Goal: Communication & Community: Answer question/provide support

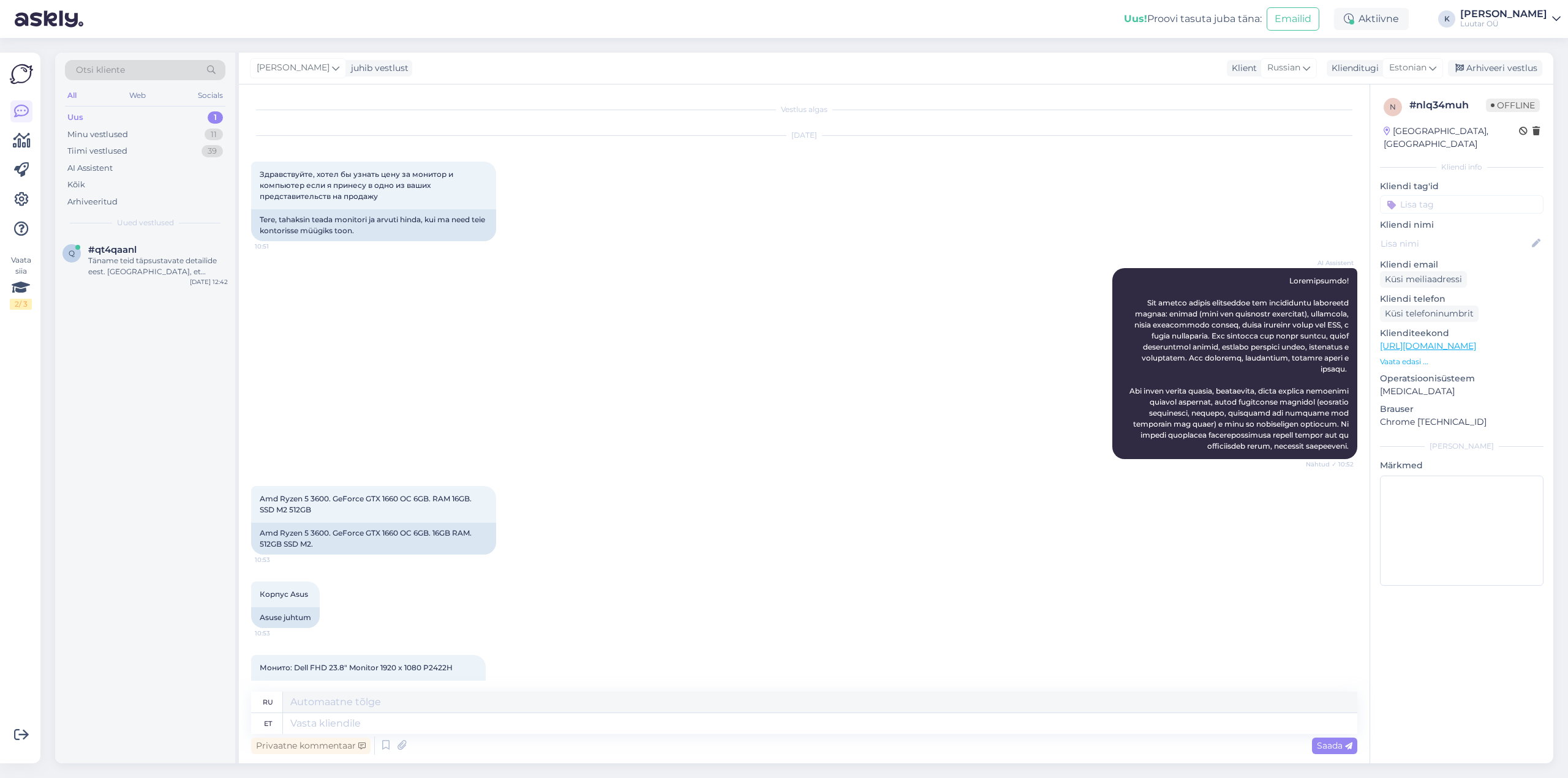
scroll to position [413, 0]
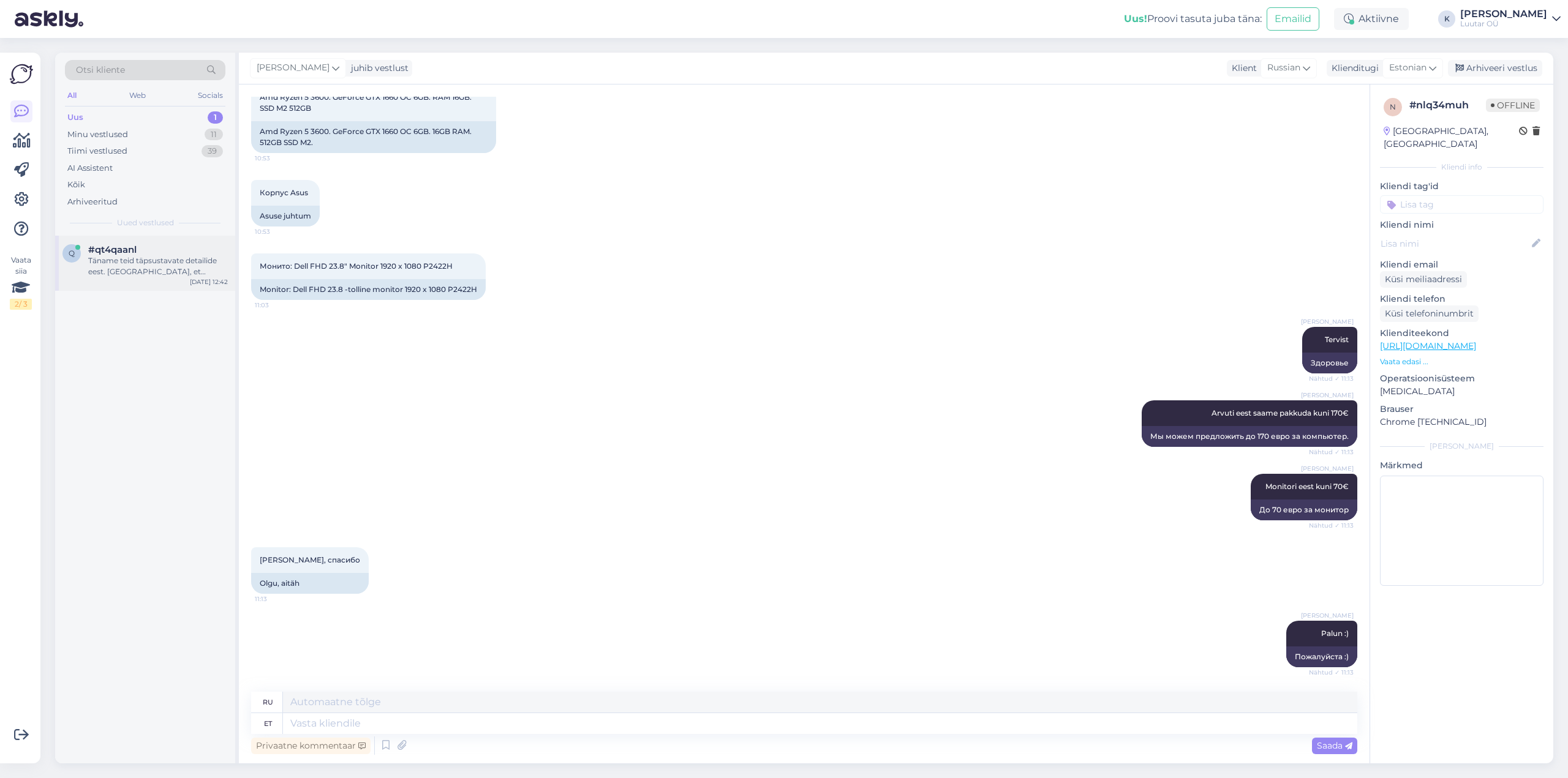
click at [115, 262] on div "Täname teid täpsustavate detailide eest. [GEOGRAPHIC_DATA], et tegemist on ebam…" at bounding box center [158, 266] width 140 height 22
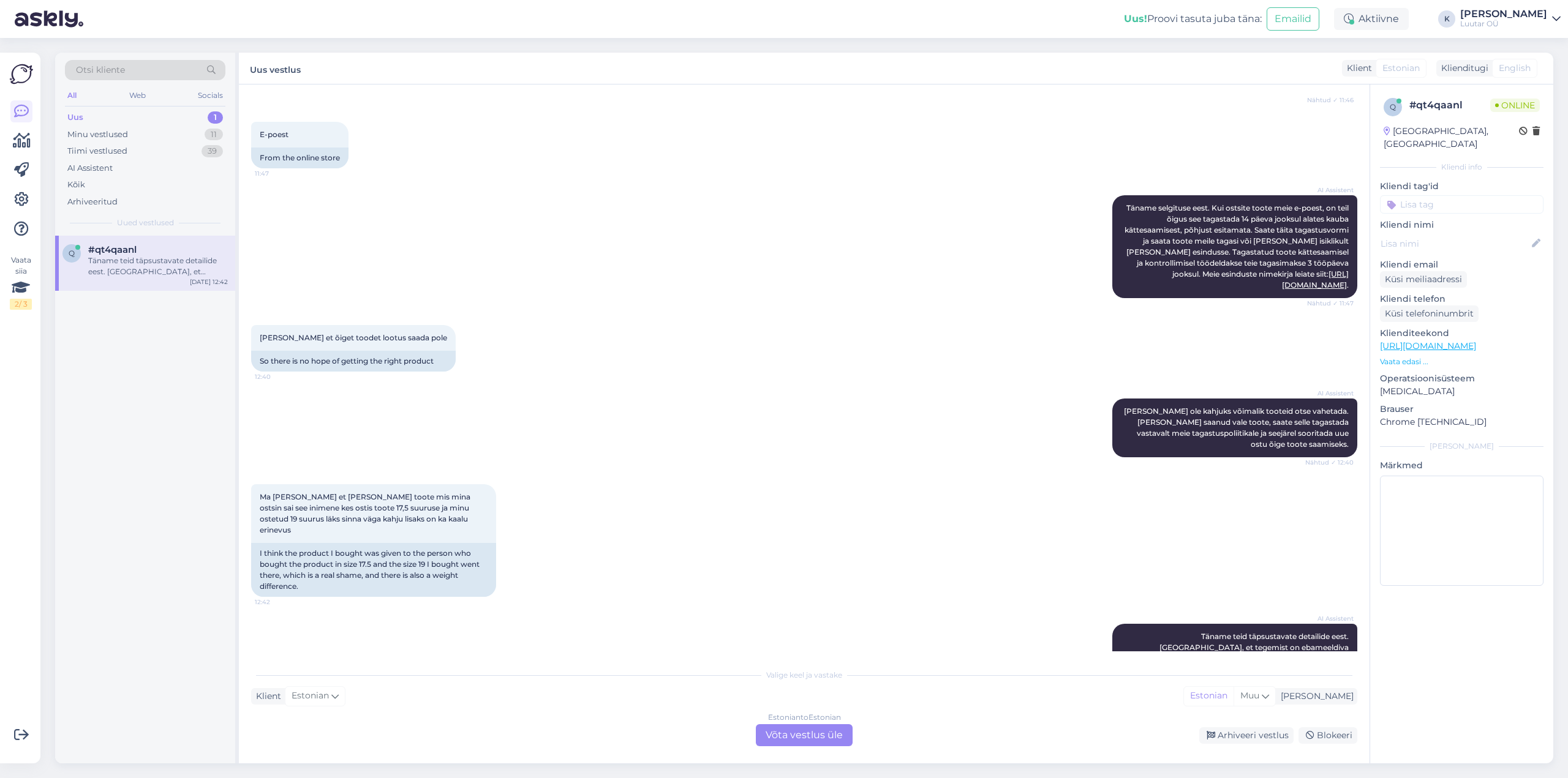
scroll to position [359, 0]
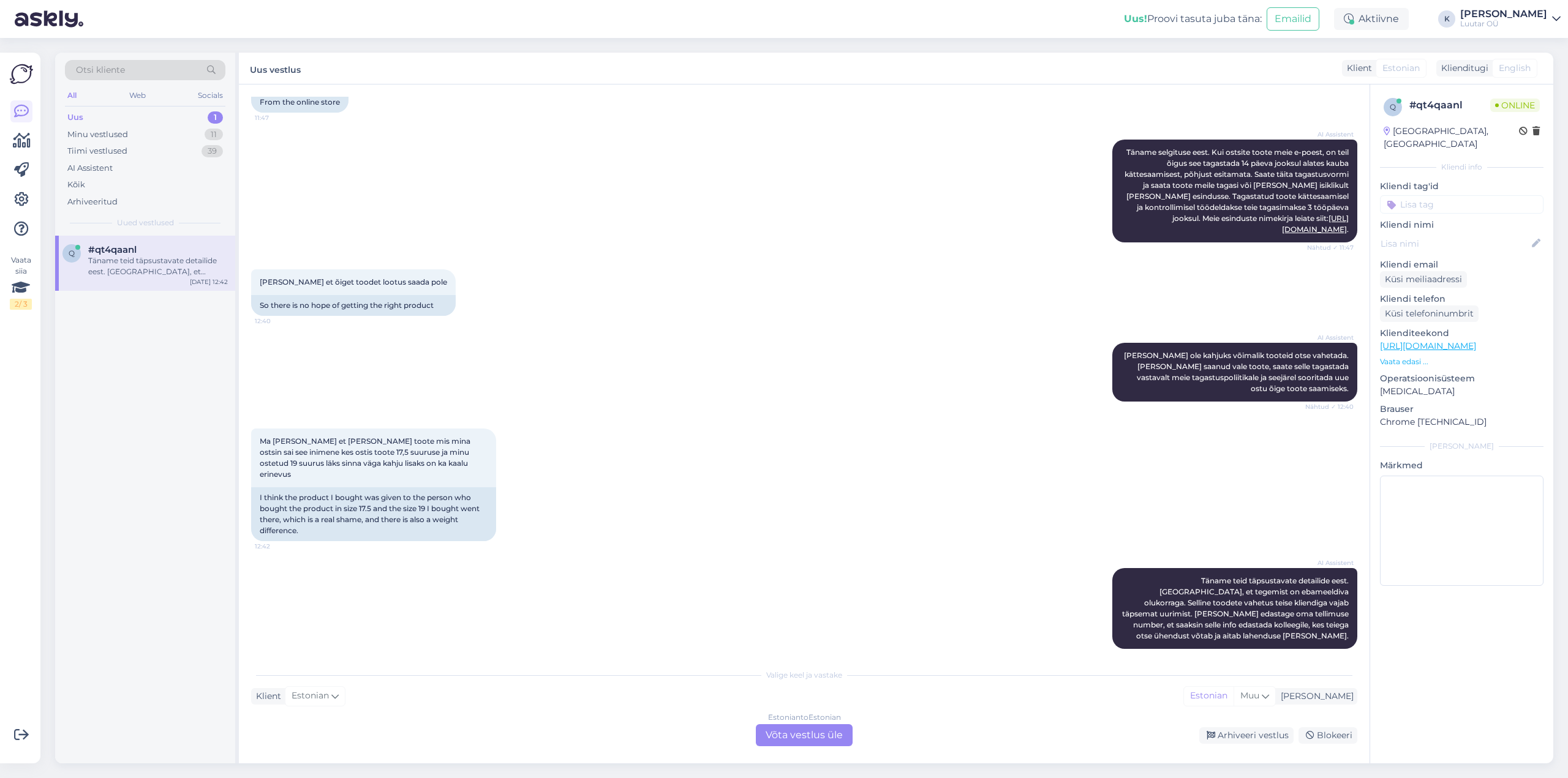
click at [809, 736] on div "Estonian to Estonian Võta vestlus üle" at bounding box center [803, 735] width 97 height 22
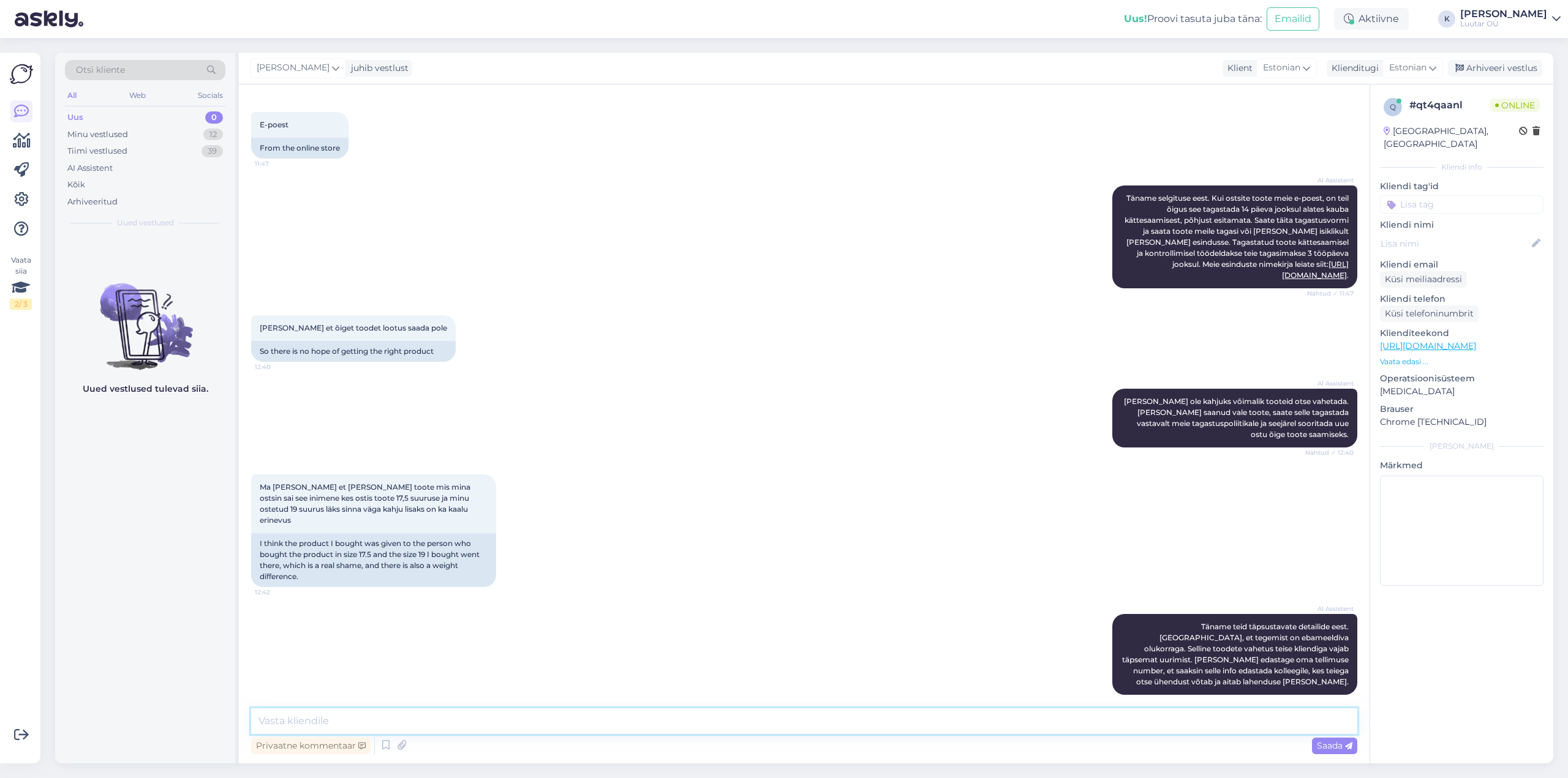
click at [676, 713] on textarea at bounding box center [804, 721] width 1106 height 26
type textarea "Tere!"
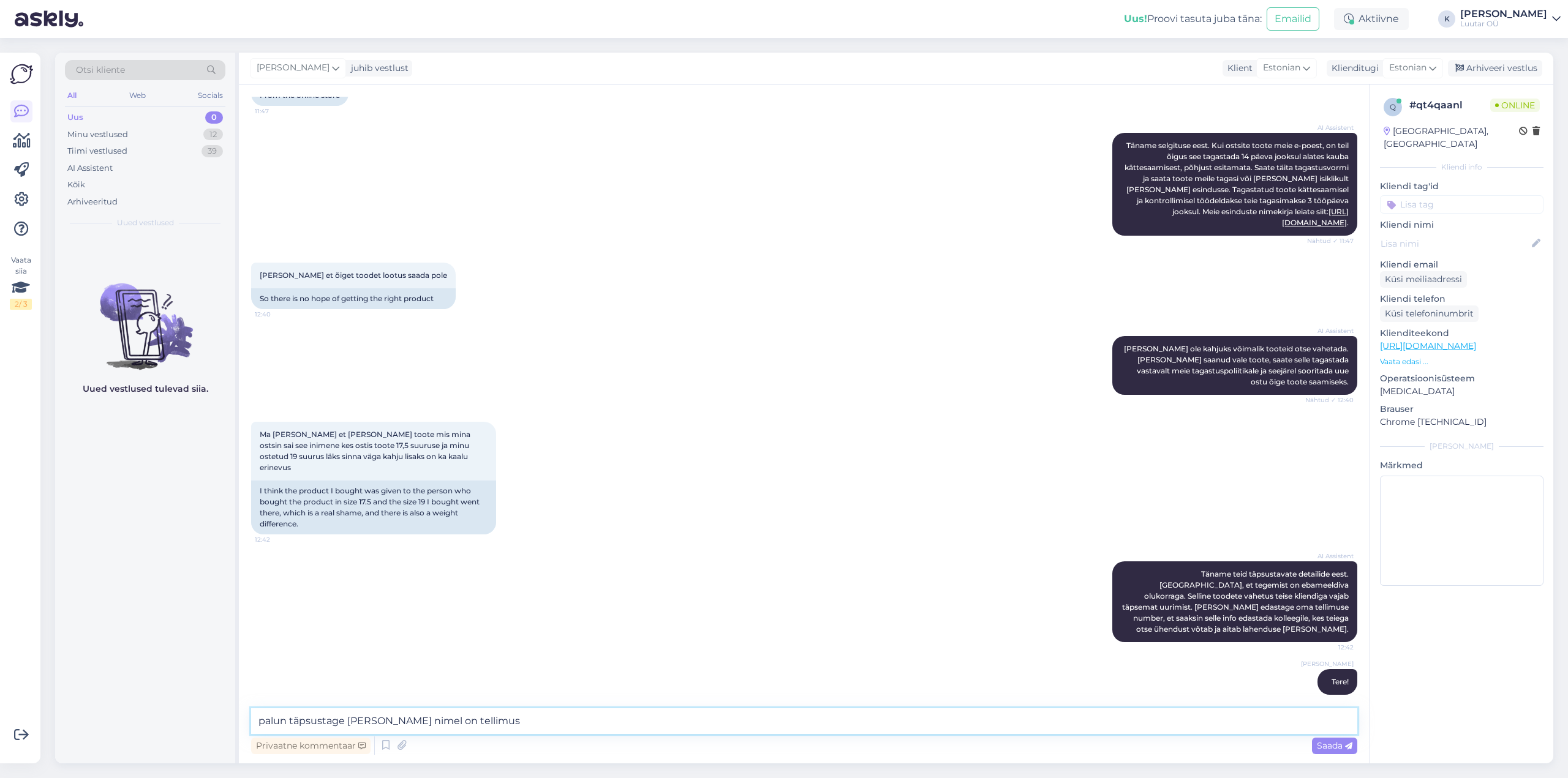
type textarea "palun täpsustage [PERSON_NAME] nimel on tellimus?"
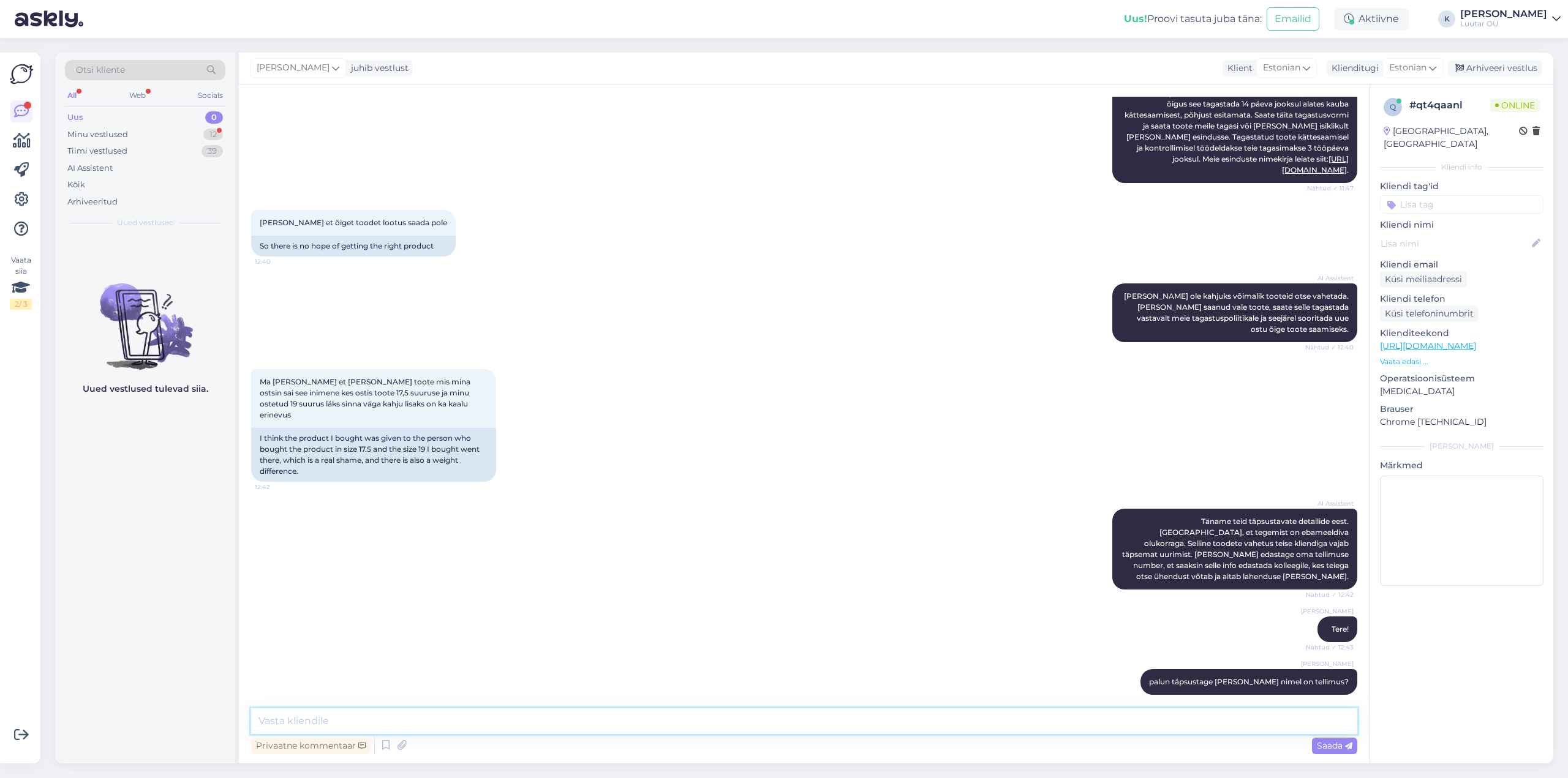
scroll to position [471, 0]
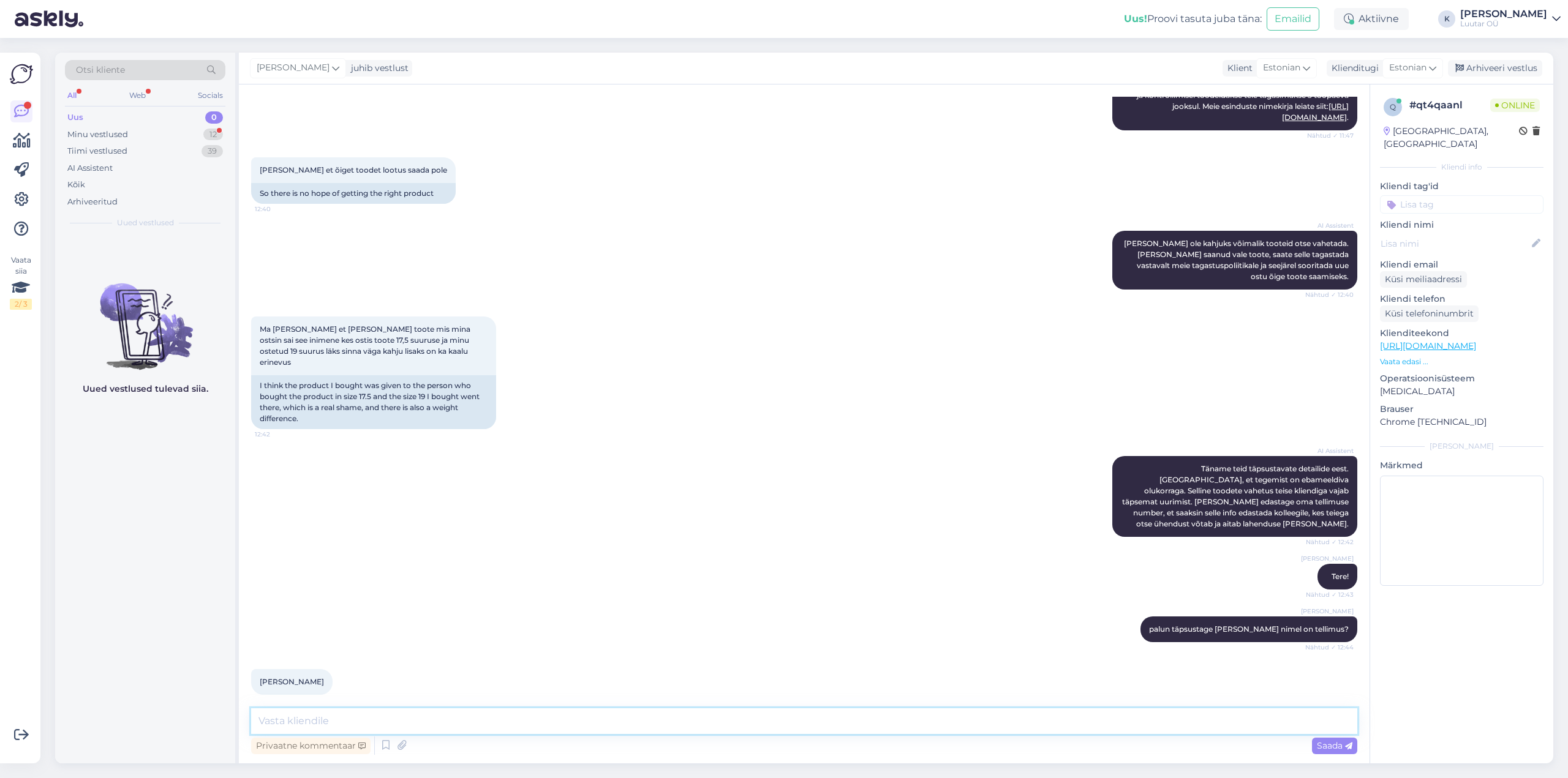
click at [445, 723] on textarea at bounding box center [804, 721] width 1106 height 26
drag, startPoint x: 366, startPoint y: 719, endPoint x: 318, endPoint y: 725, distance: 48.4
click at [318, 725] on textarea "kuldsõrmus [PERSON_NAME]" at bounding box center [804, 721] width 1106 height 26
type textarea "kuldsõrmus 585*?"
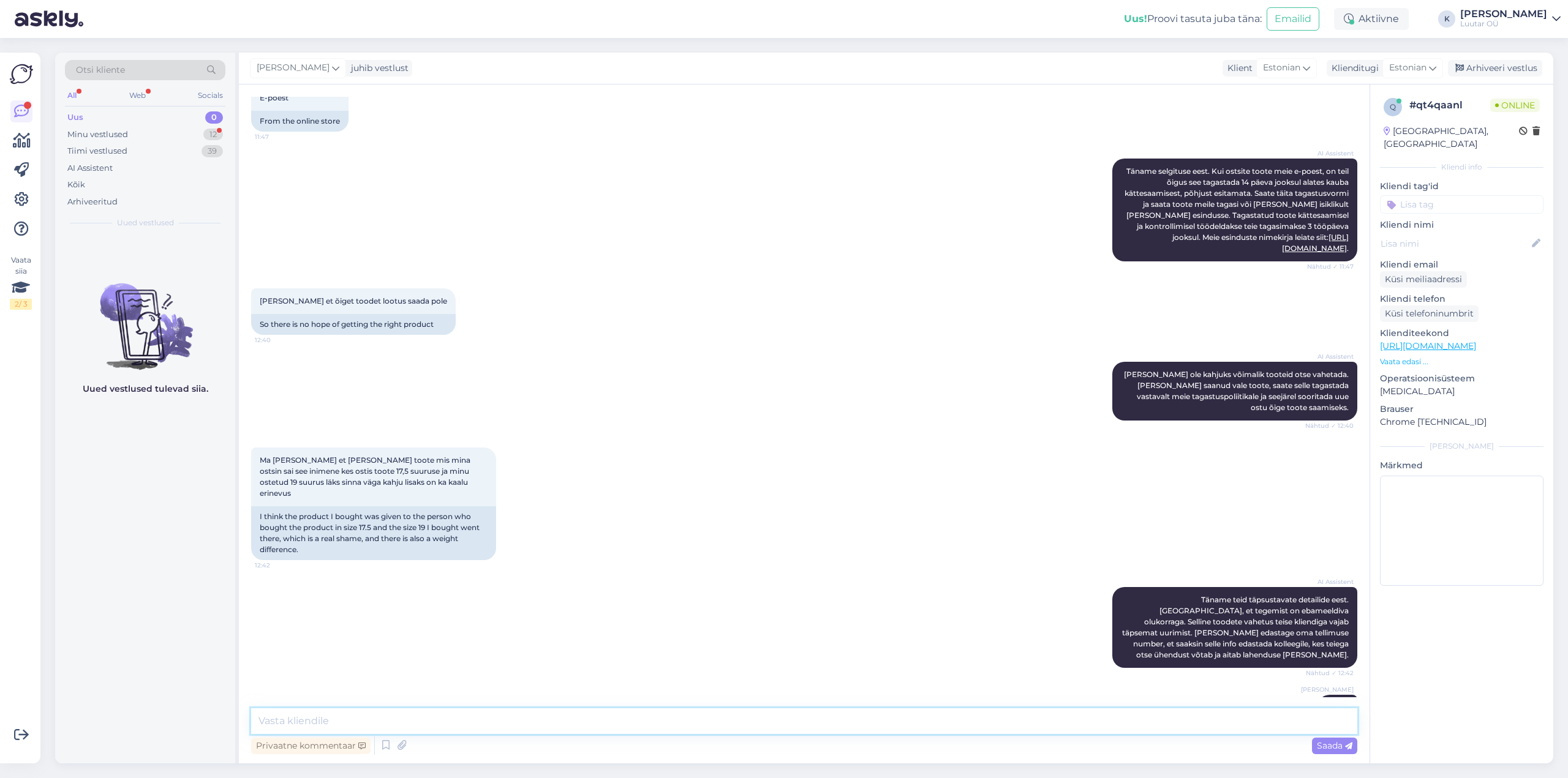
scroll to position [576, 0]
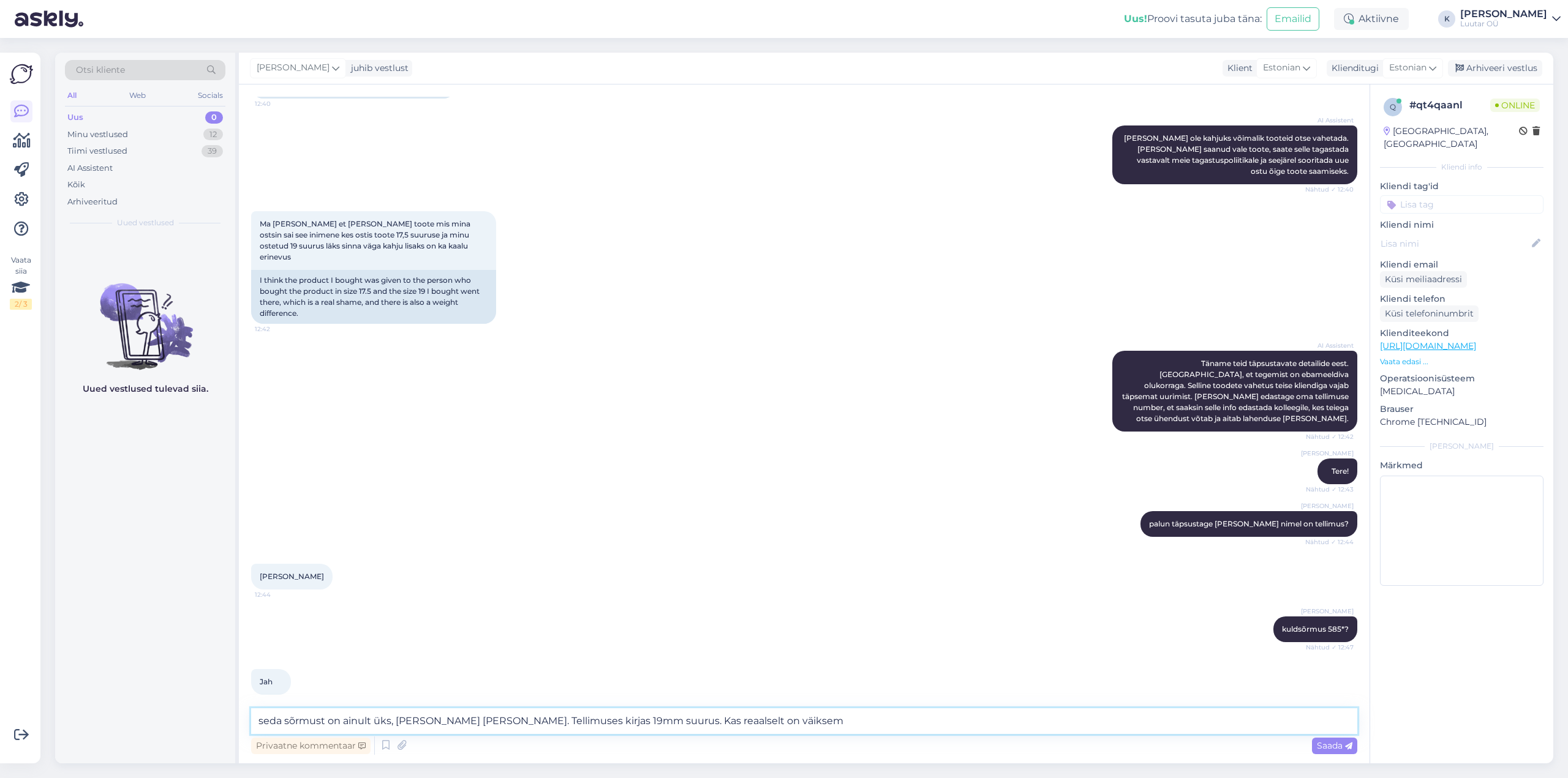
type textarea "seda sõrmust on ainult üks, [PERSON_NAME] [PERSON_NAME]. Tellimuses kirjas 19mm…"
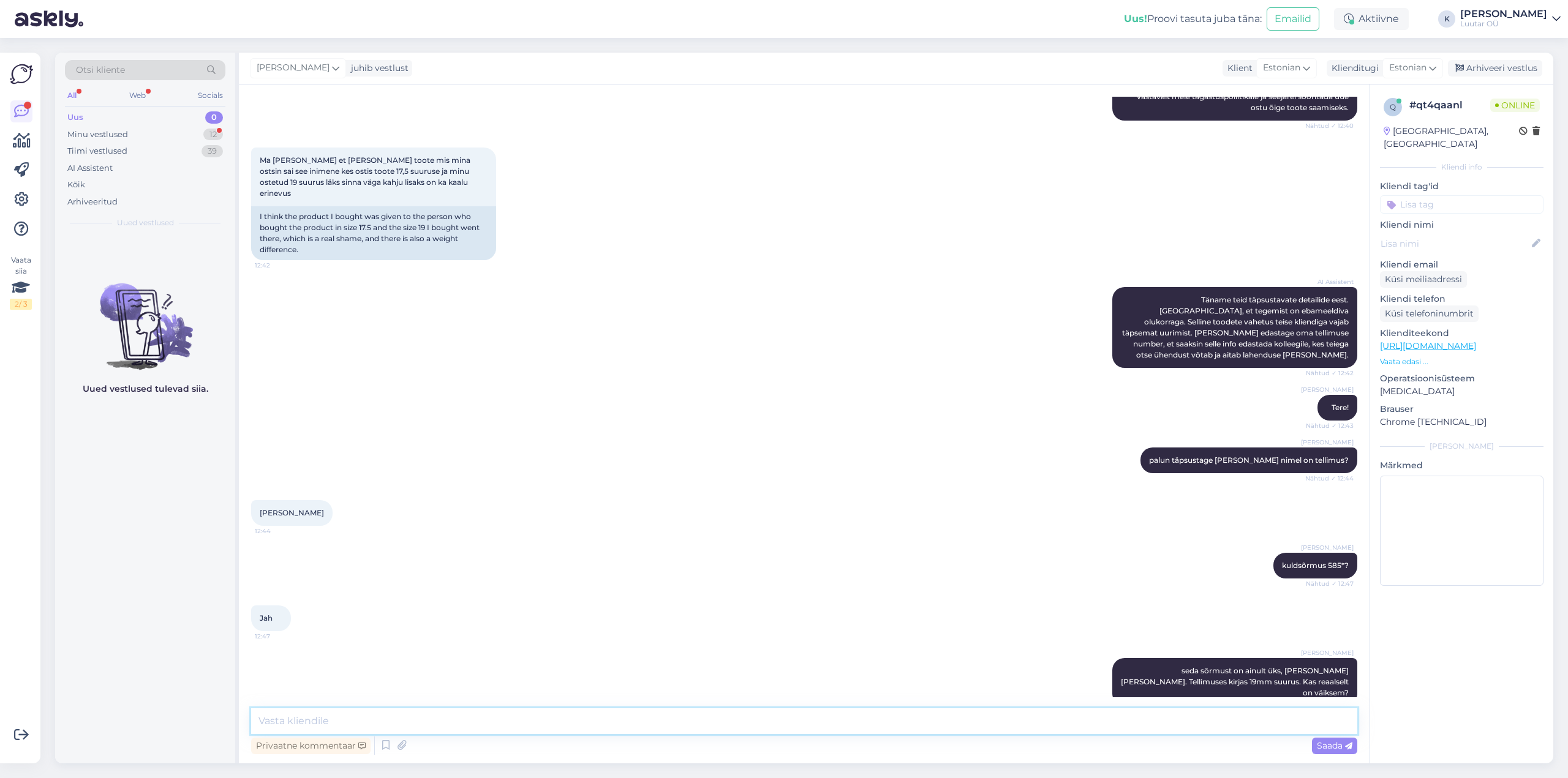
scroll to position [693, 0]
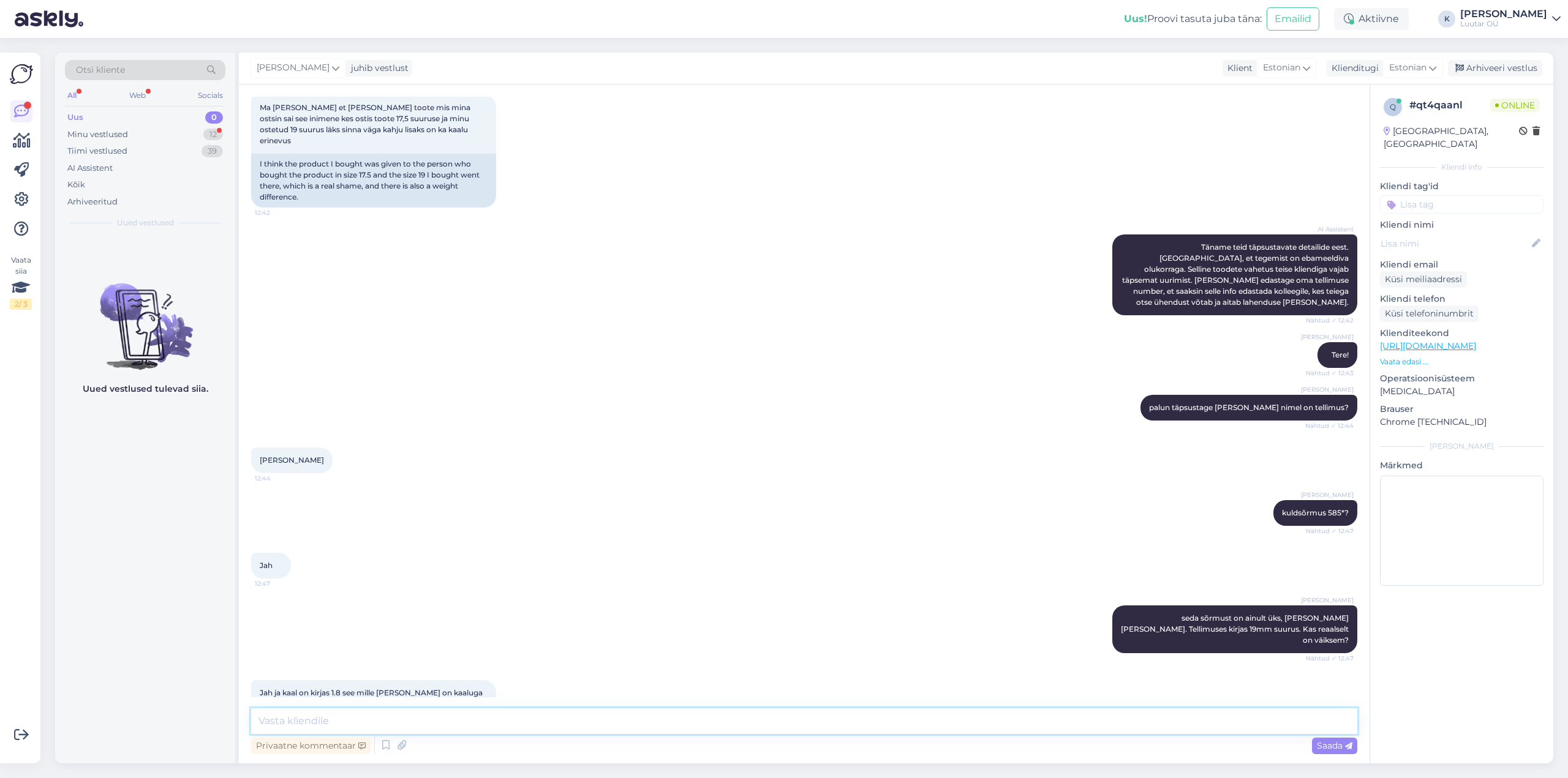
click at [414, 723] on textarea at bounding box center [804, 721] width 1106 height 26
type textarea "[PERSON_NAME] kurb. [PERSON_NAME] andmed ei klapi ja toode ei sobi siis palume …"
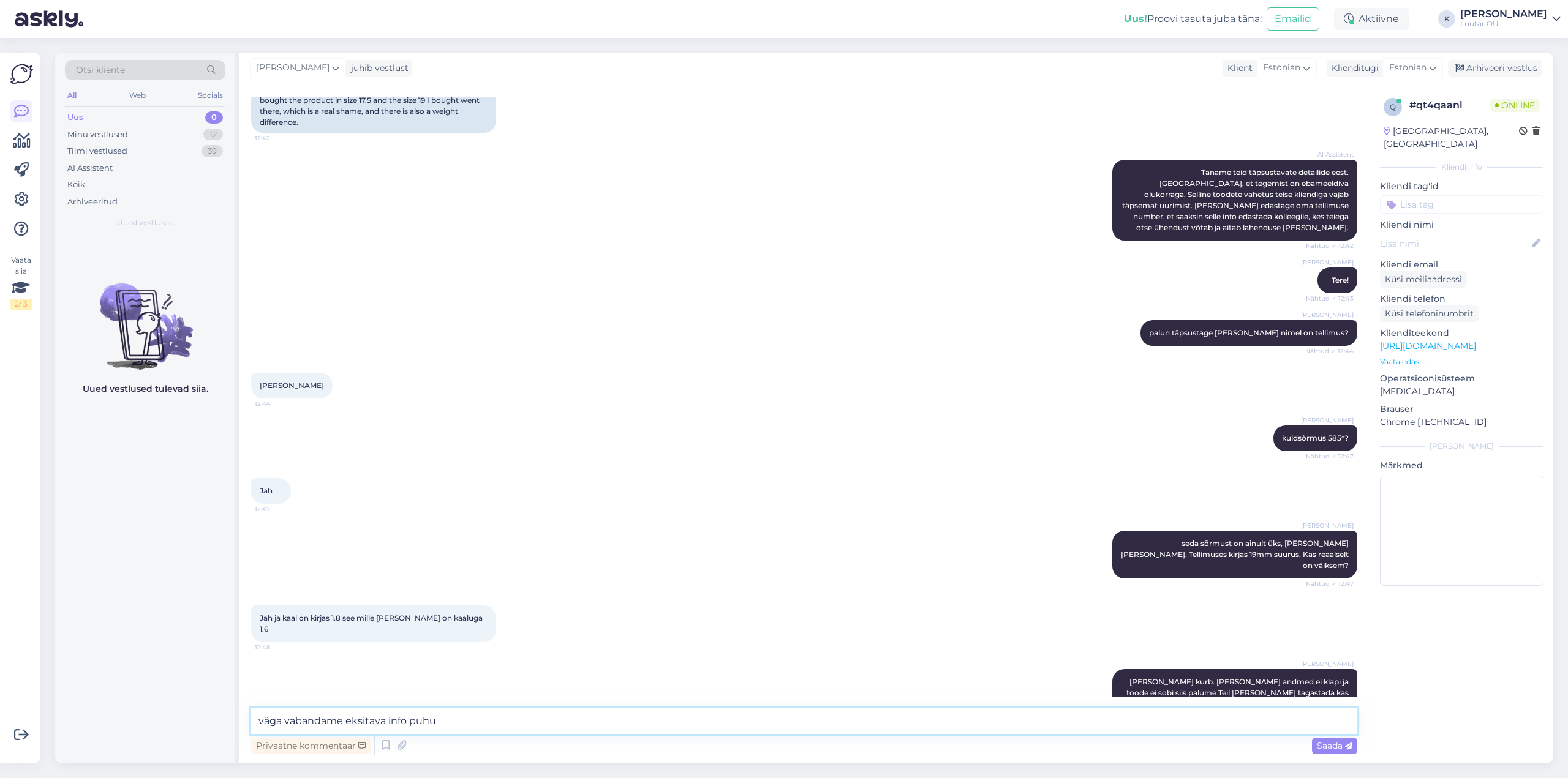
type textarea "väga vabandame eksitava info puhul"
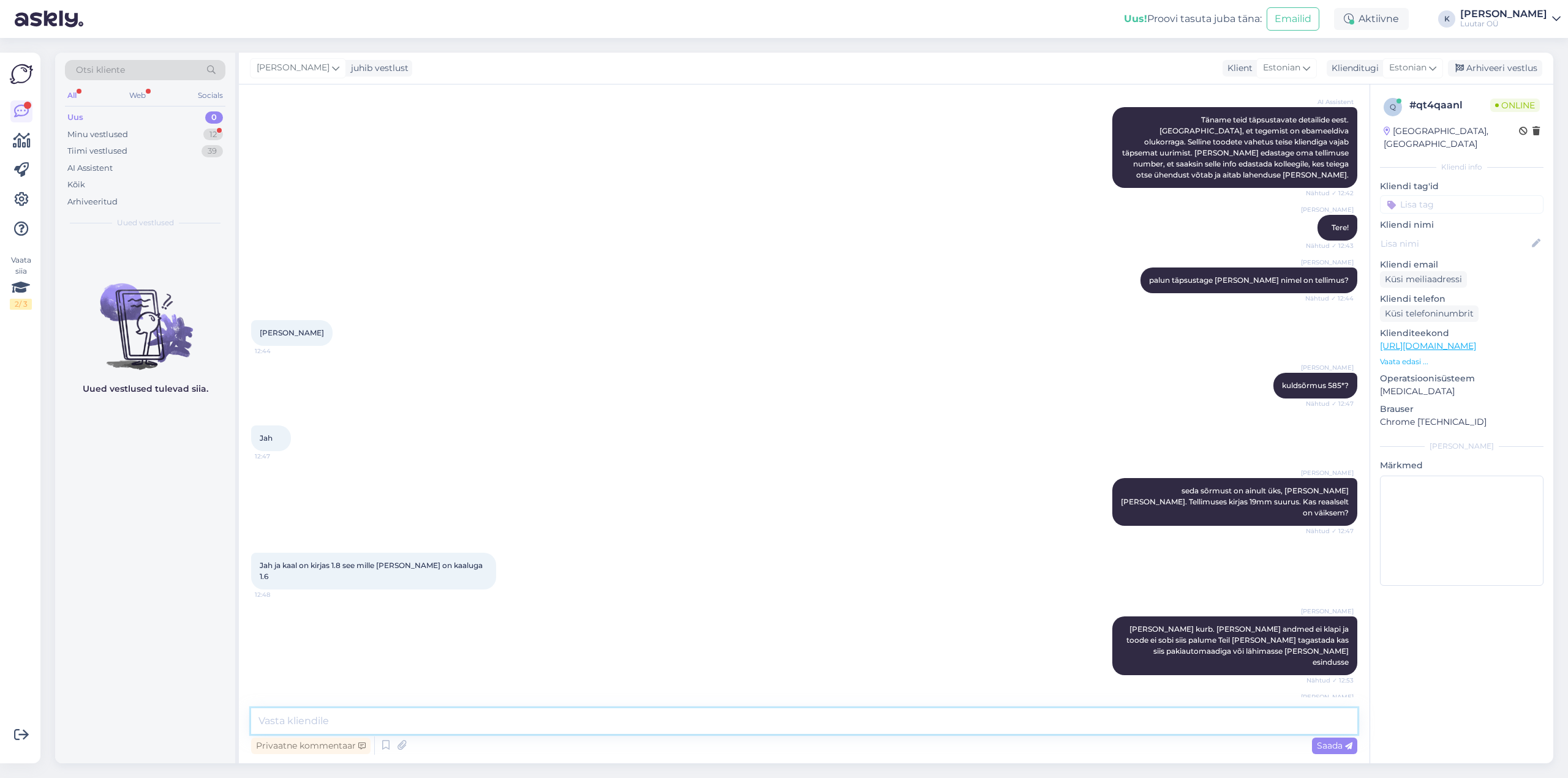
scroll to position [895, 0]
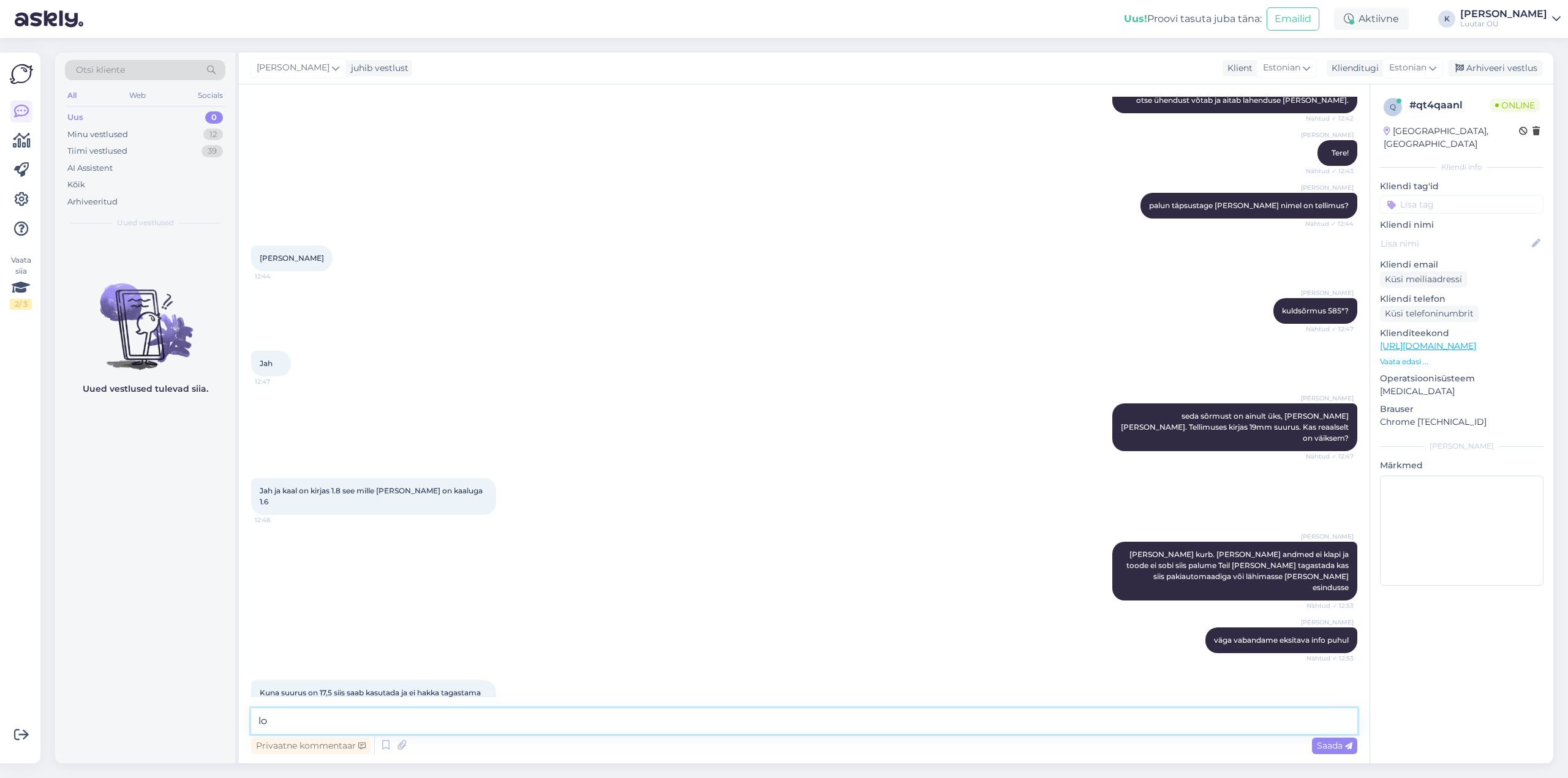
type textarea "l"
type textarea "selge muidugi arusaadav kindlasti suhtlen klienditeenindajaga [PERSON_NAME] oll…"
